Goal: Transaction & Acquisition: Book appointment/travel/reservation

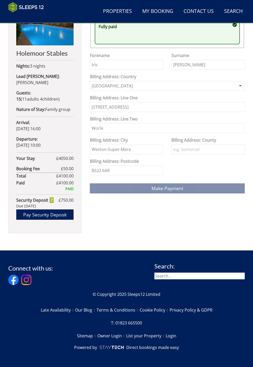
click at [166, 193] on form "Offline Payment Instructions: Booking Reference S45562 Account: Sleeps12 Accoun…" at bounding box center [167, 102] width 155 height 182
click at [167, 193] on form "Offline Payment Instructions: Booking Reference S45562 Account: Sleeps12 Accoun…" at bounding box center [167, 102] width 155 height 182
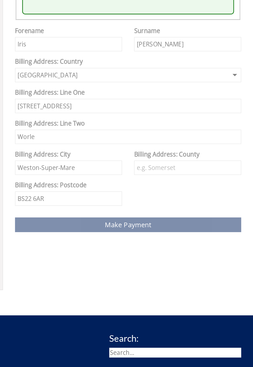
click at [191, 193] on form "Offline Payment Instructions: Booking Reference S45562 Account: Sleeps12 Accoun…" at bounding box center [167, 102] width 155 height 182
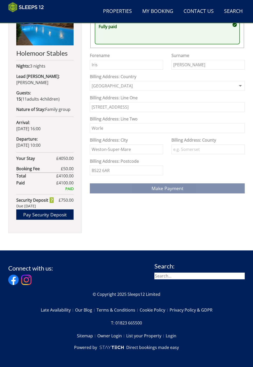
scroll to position [332, 0]
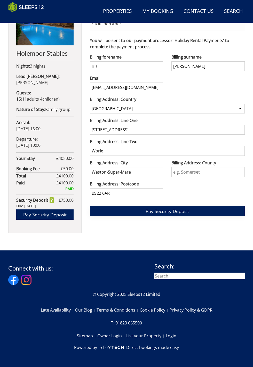
click at [184, 214] on span "Pay Security Deposit" at bounding box center [167, 211] width 43 height 6
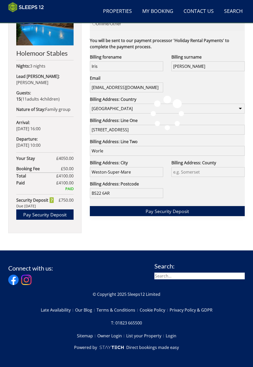
scroll to position [341, 0]
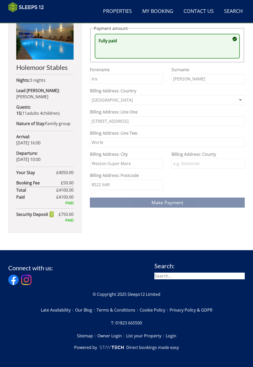
scroll to position [513, 0]
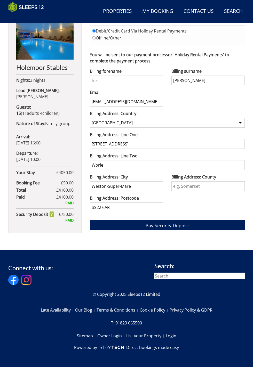
scroll to position [447, 0]
click at [189, 222] on span "Pay Security Deposit" at bounding box center [167, 225] width 43 height 6
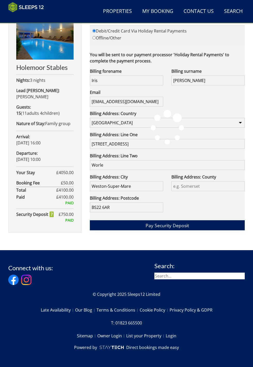
scroll to position [477, 0]
